Goal: Find specific page/section: Locate a particular part of the current website

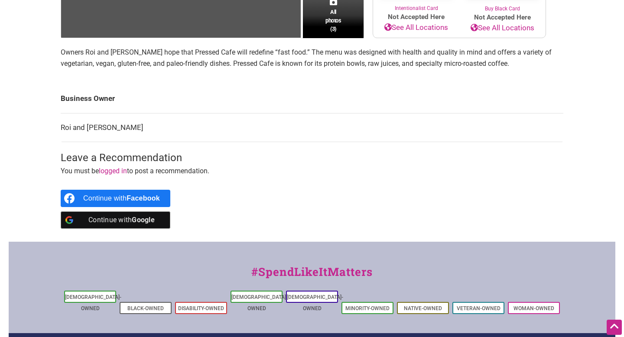
scroll to position [250, 0]
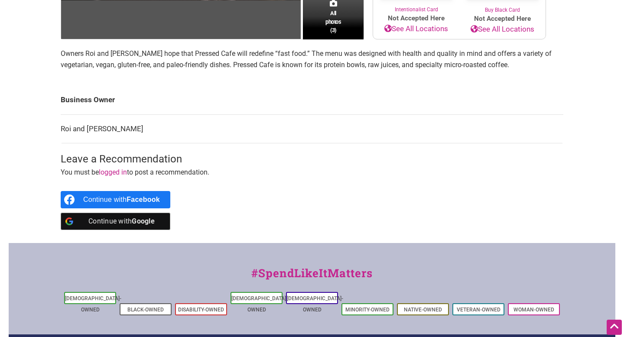
drag, startPoint x: 59, startPoint y: 127, endPoint x: 151, endPoint y: 127, distance: 92.3
click at [152, 127] on div "All photos (3) Family-Owned Woman-Owned Categories: Cafe Coffee, Tea & Juice Re…" at bounding box center [312, 41] width 520 height 403
click at [151, 127] on td "Roi and [PERSON_NAME]" at bounding box center [312, 128] width 503 height 29
click at [116, 129] on td "Roi and [PERSON_NAME]" at bounding box center [312, 128] width 503 height 29
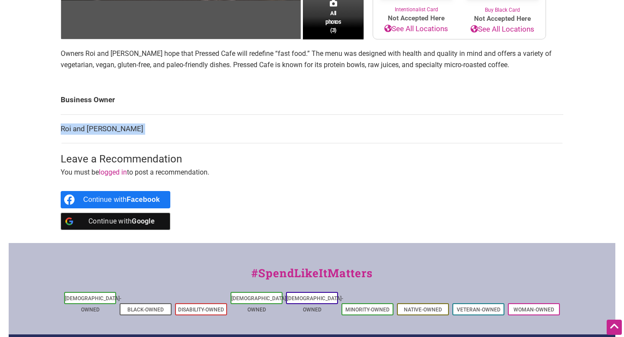
click at [116, 129] on td "Roi and [PERSON_NAME]" at bounding box center [312, 128] width 503 height 29
click at [141, 129] on td "Roi and [PERSON_NAME]" at bounding box center [312, 128] width 503 height 29
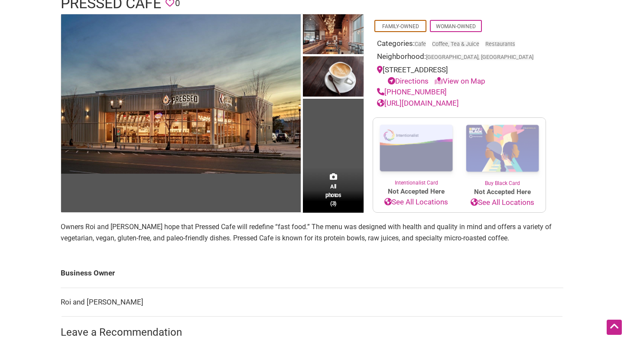
scroll to position [0, 0]
